Goal: Check status: Check status

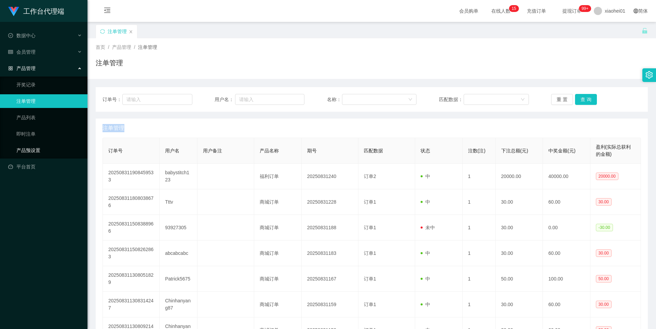
click at [35, 147] on link "产品预设置" at bounding box center [49, 150] width 66 height 14
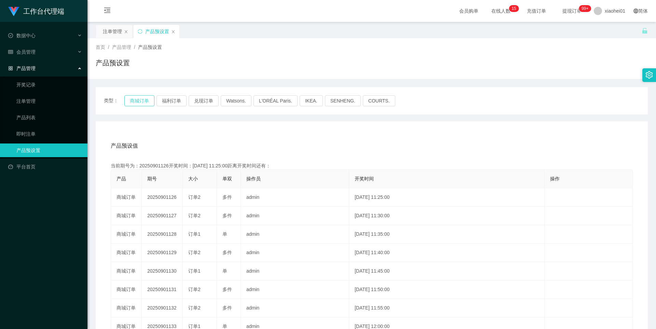
click at [145, 100] on button "商城订单" at bounding box center [139, 100] width 30 height 11
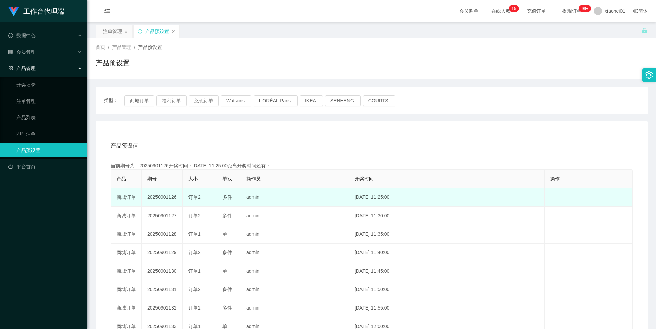
click at [173, 198] on td "20250901126" at bounding box center [162, 197] width 41 height 18
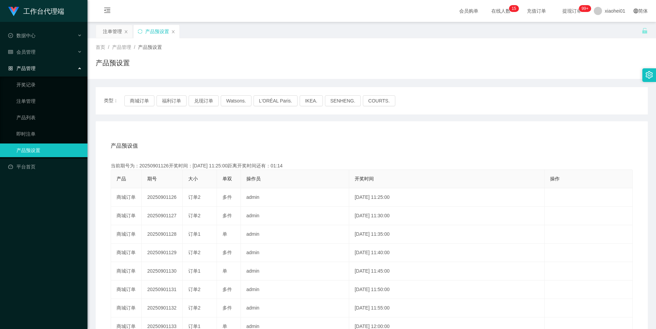
copy td "20250901126"
click at [111, 31] on div "注单管理" at bounding box center [112, 31] width 19 height 13
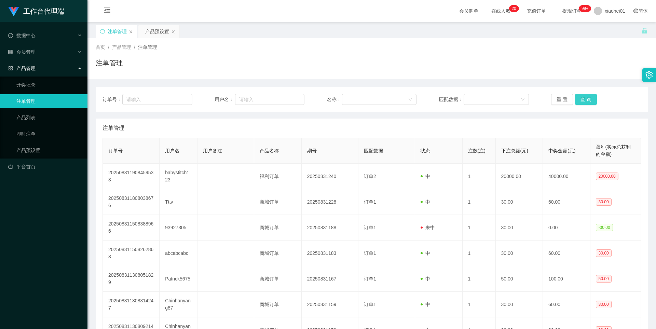
click at [581, 96] on button "查 询" at bounding box center [586, 99] width 22 height 11
click at [581, 96] on div "重 置 查 询" at bounding box center [596, 99] width 90 height 11
click at [581, 96] on button "查 询" at bounding box center [586, 99] width 22 height 11
click at [580, 97] on button "查 询" at bounding box center [586, 99] width 22 height 11
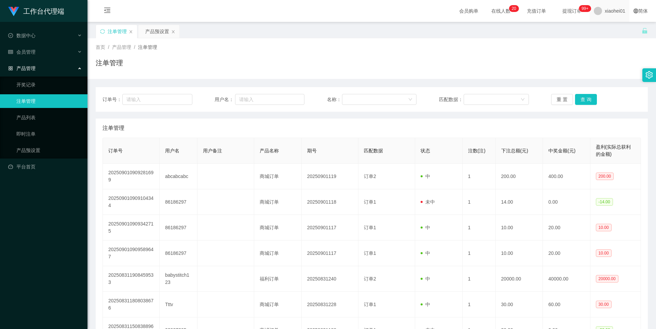
click at [604, 15] on span "xiaohei01" at bounding box center [614, 11] width 20 height 22
click at [607, 32] on div "注单管理 产品预设置" at bounding box center [369, 37] width 546 height 24
click at [604, 6] on span "xiaohei01" at bounding box center [614, 11] width 20 height 22
click at [601, 28] on span "退出登录" at bounding box center [604, 29] width 19 height 5
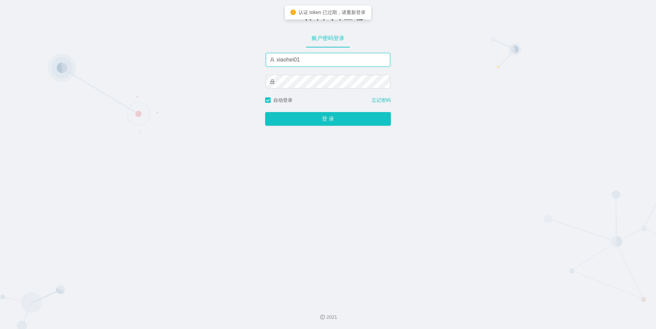
click at [326, 65] on input "xiaohei01" at bounding box center [328, 60] width 124 height 14
type input "xiaohei03"
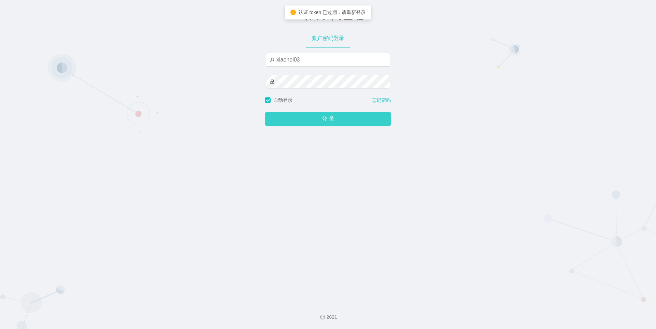
click at [309, 119] on button "登 录" at bounding box center [328, 119] width 126 height 14
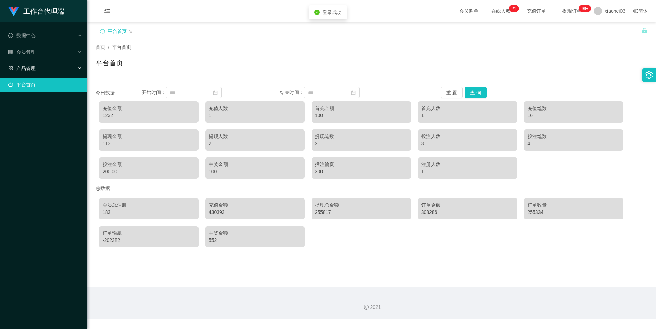
click at [36, 67] on div "产品管理" at bounding box center [43, 68] width 87 height 14
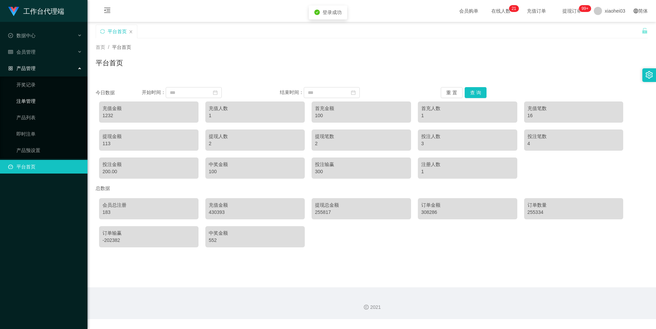
click at [34, 100] on link "注单管理" at bounding box center [49, 101] width 66 height 14
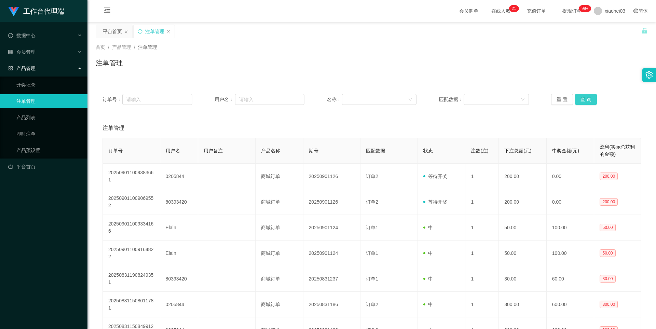
click at [593, 99] on button "查 询" at bounding box center [586, 99] width 22 height 11
click at [593, 99] on div "重 置 查 询" at bounding box center [596, 99] width 90 height 11
click at [585, 98] on button "查 询" at bounding box center [586, 99] width 22 height 11
click at [585, 98] on div "重 置 查 询" at bounding box center [596, 99] width 90 height 11
click at [585, 98] on button "查 询" at bounding box center [589, 99] width 29 height 11
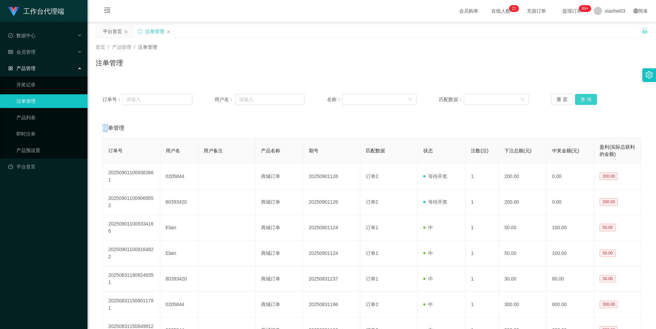
click at [587, 101] on button "查 询" at bounding box center [586, 99] width 22 height 11
click at [587, 101] on div "重 置 查 询" at bounding box center [596, 99] width 90 height 11
click at [587, 101] on button "查 询" at bounding box center [586, 99] width 22 height 11
click at [587, 101] on div "重 置 查 询" at bounding box center [596, 99] width 90 height 11
click at [587, 101] on button "查 询" at bounding box center [586, 99] width 22 height 11
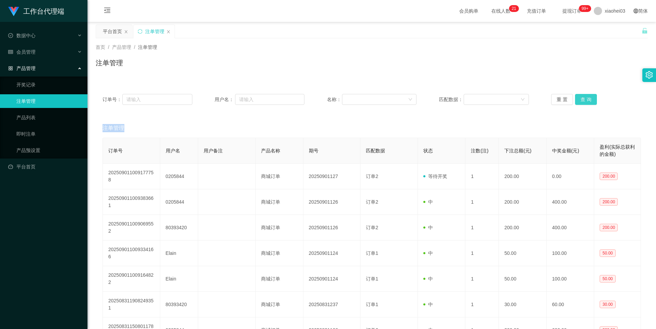
click at [587, 101] on div "重 置 查 询" at bounding box center [596, 99] width 90 height 11
click at [587, 101] on button "查 询" at bounding box center [586, 99] width 22 height 11
click at [587, 101] on button "查 询" at bounding box center [589, 99] width 29 height 11
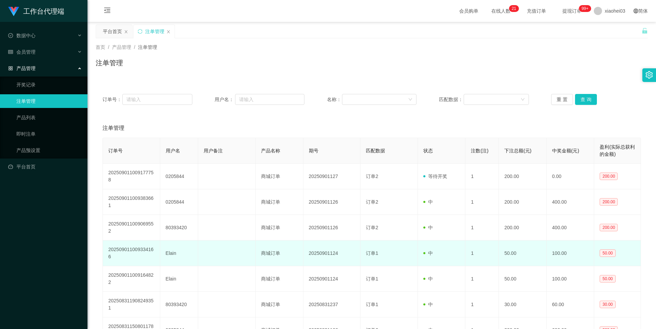
click at [203, 257] on td at bounding box center [226, 253] width 57 height 26
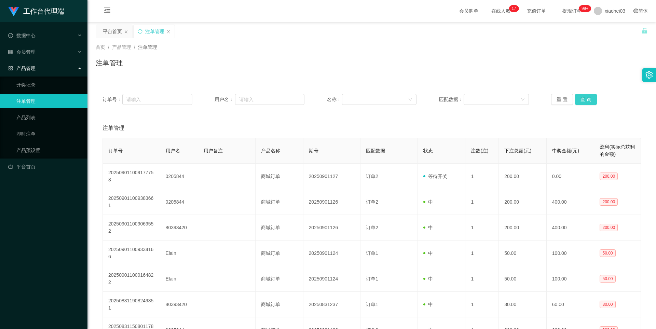
click at [587, 100] on button "查 询" at bounding box center [586, 99] width 22 height 11
click at [587, 100] on div "重 置 查 询" at bounding box center [596, 99] width 90 height 11
click at [587, 100] on button "查 询" at bounding box center [586, 99] width 22 height 11
click at [588, 100] on div "重 置 查 询" at bounding box center [596, 99] width 90 height 11
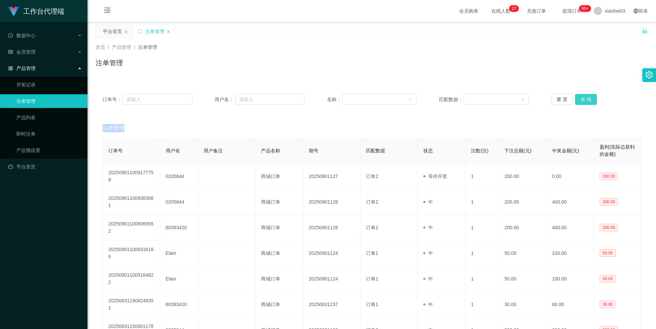
click at [588, 100] on button "查 询" at bounding box center [586, 99] width 22 height 11
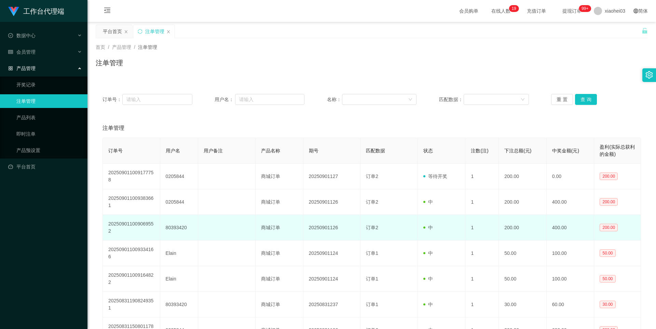
click at [192, 228] on td "80393420" at bounding box center [179, 228] width 38 height 26
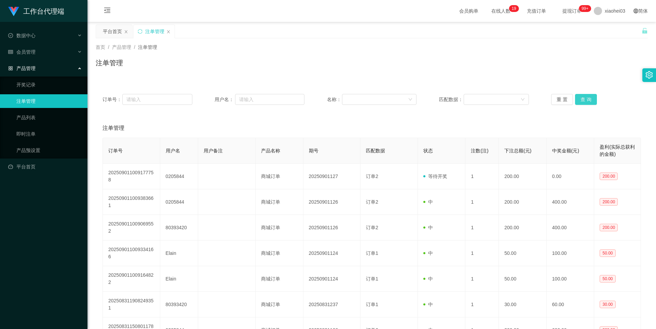
click at [582, 102] on button "查 询" at bounding box center [586, 99] width 22 height 11
click at [582, 102] on div "重 置 查 询" at bounding box center [596, 99] width 90 height 11
click at [582, 102] on button "查 询" at bounding box center [586, 99] width 22 height 11
